Goal: Ask a question

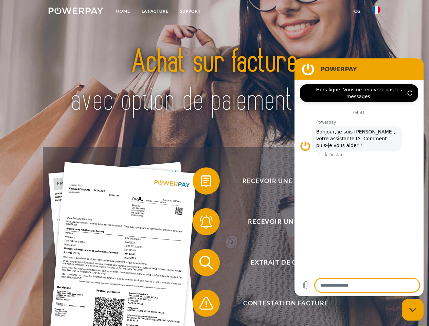
click at [76, 12] on img at bounding box center [76, 10] width 55 height 7
click at [376, 12] on img at bounding box center [376, 10] width 8 height 8
click at [357, 11] on link "CG" at bounding box center [357, 11] width 18 height 12
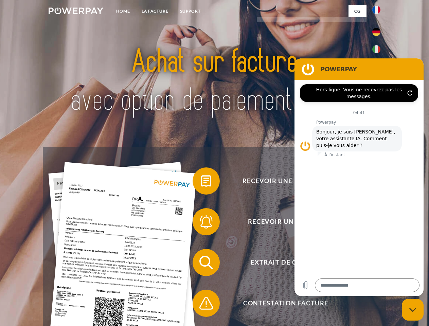
click at [201, 182] on span at bounding box center [196, 181] width 34 height 34
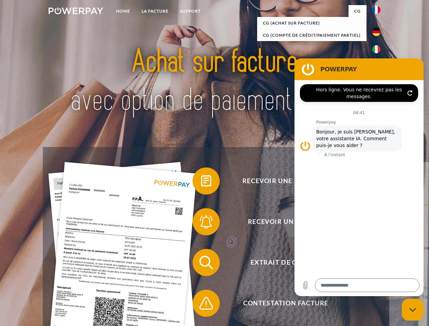
click at [201, 223] on div "Recevoir une facture ? Recevoir un rappel? Extrait de compte retour" at bounding box center [214, 282] width 343 height 271
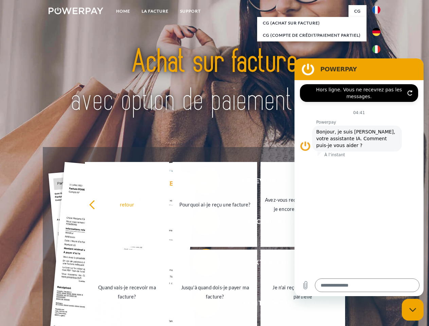
click at [201, 264] on link "Jusqu'à quand dois-je payer ma facture?" at bounding box center [214, 291] width 84 height 85
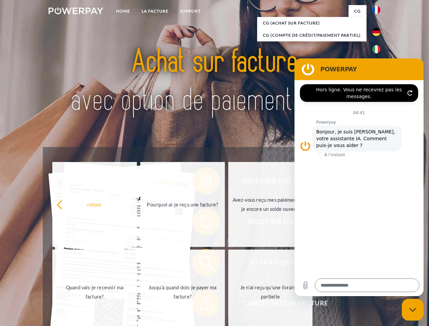
click at [201, 304] on span at bounding box center [196, 303] width 34 height 34
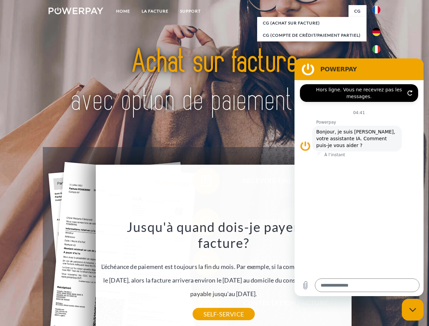
click at [412, 309] on icon "Fermer la fenêtre de messagerie" at bounding box center [412, 309] width 7 height 4
type textarea "*"
